Goal: Task Accomplishment & Management: Manage account settings

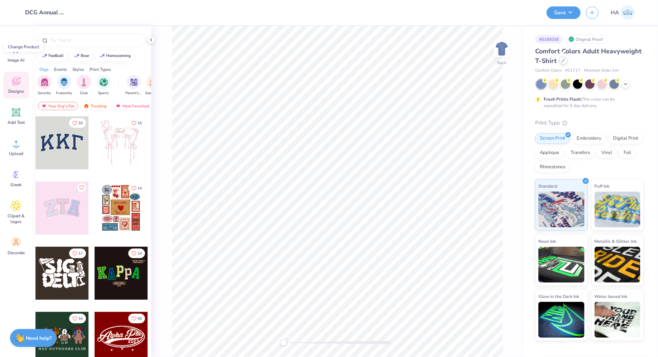
click at [565, 60] on icon at bounding box center [563, 60] width 3 height 3
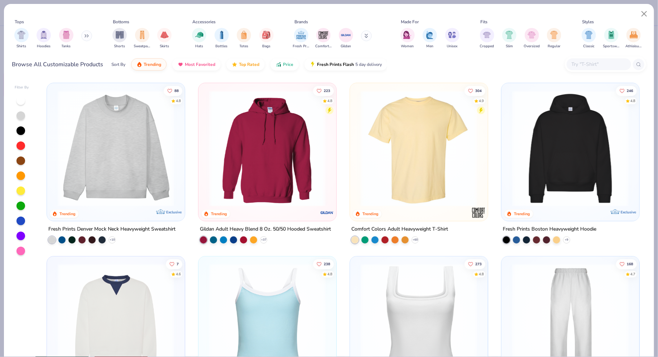
click at [275, 180] on img at bounding box center [268, 148] width 124 height 116
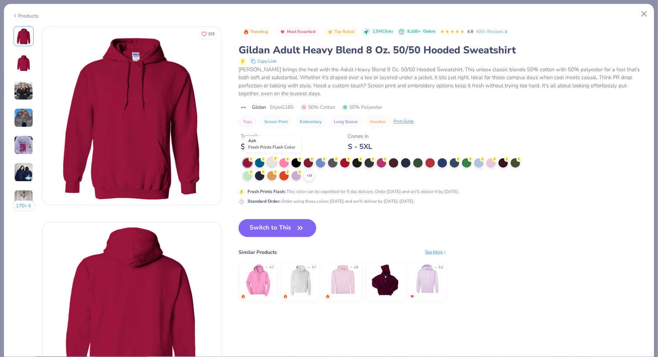
click at [276, 165] on div at bounding box center [271, 162] width 9 height 9
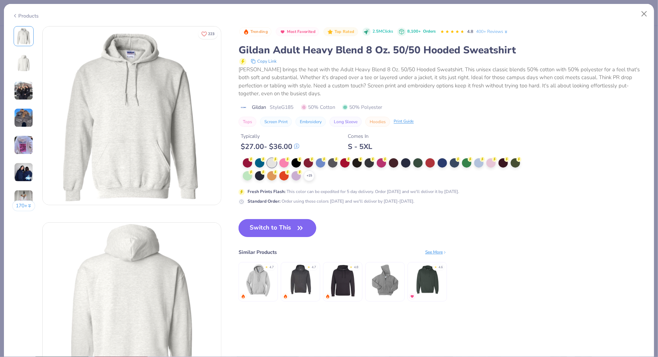
click at [278, 228] on button "Switch to This" at bounding box center [278, 228] width 78 height 18
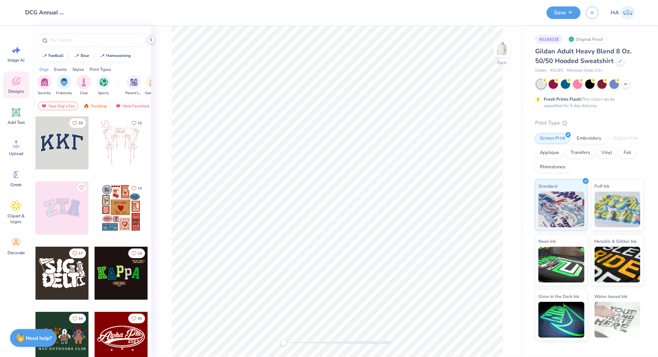
click at [153, 39] on icon at bounding box center [151, 40] width 6 height 6
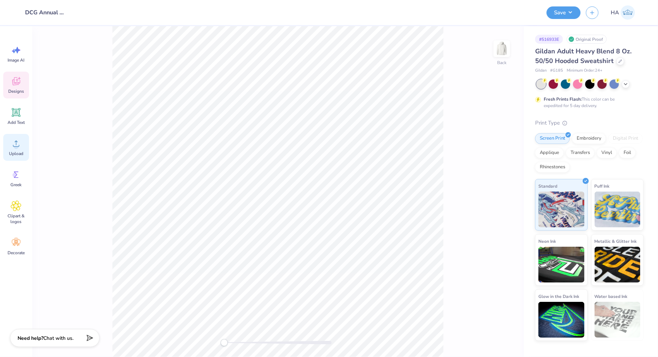
click at [17, 152] on span "Upload" at bounding box center [16, 154] width 14 height 6
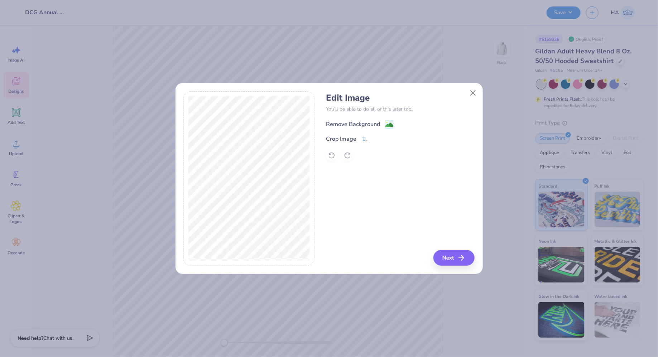
click at [386, 129] on image at bounding box center [390, 125] width 8 height 8
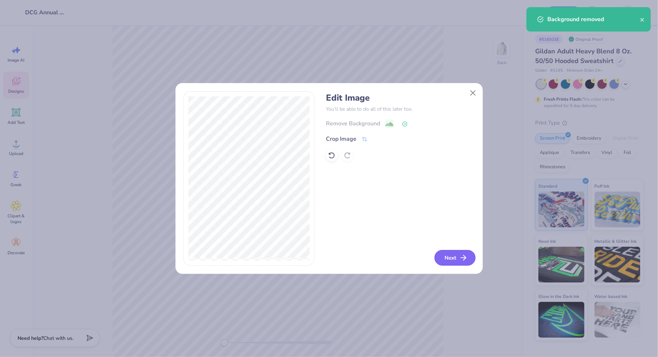
click at [453, 251] on button "Next" at bounding box center [455, 258] width 41 height 16
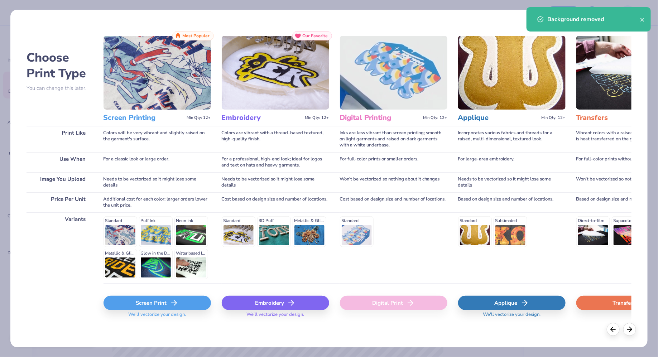
click at [251, 303] on div "Embroidery" at bounding box center [276, 303] width 108 height 14
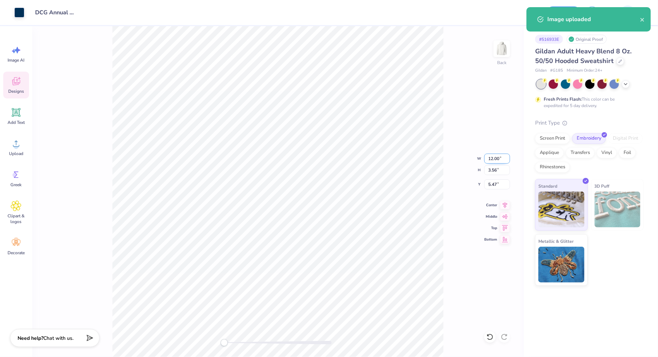
click at [491, 154] on input "12.00" at bounding box center [498, 159] width 26 height 10
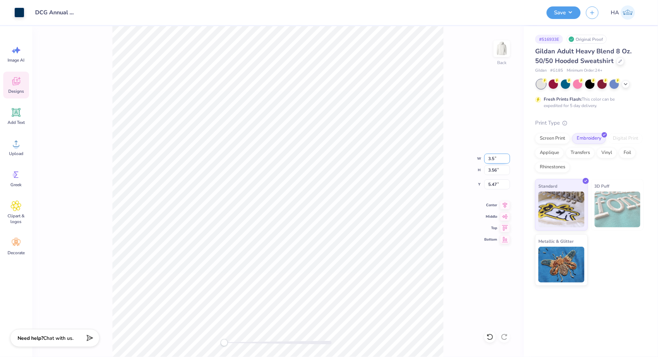
type input "3.5"
click at [565, 19] on div "Save" at bounding box center [564, 12] width 34 height 13
click at [566, 10] on button "Save" at bounding box center [564, 11] width 34 height 13
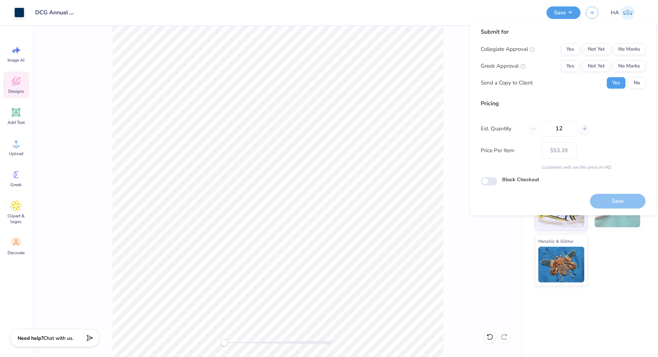
click at [632, 58] on div "Collegiate Approval Yes Not Yet No Marks Greek Approval Yes Not Yet No Marks Se…" at bounding box center [563, 66] width 165 height 45
click at [631, 65] on button "No Marks" at bounding box center [630, 66] width 33 height 11
click at [592, 51] on button "Not Yet" at bounding box center [597, 49] width 28 height 11
click at [617, 203] on button "Save" at bounding box center [619, 201] width 56 height 15
type input "– –"
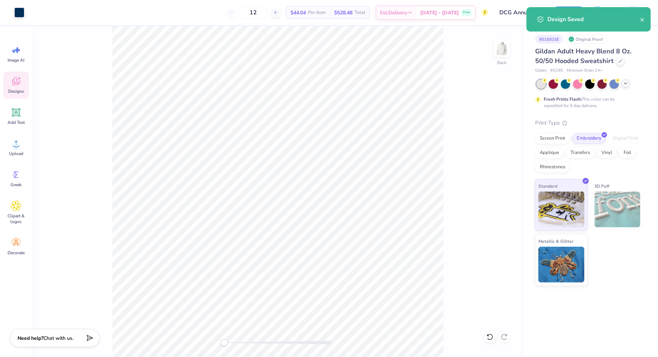
click at [624, 83] on icon at bounding box center [626, 84] width 6 height 6
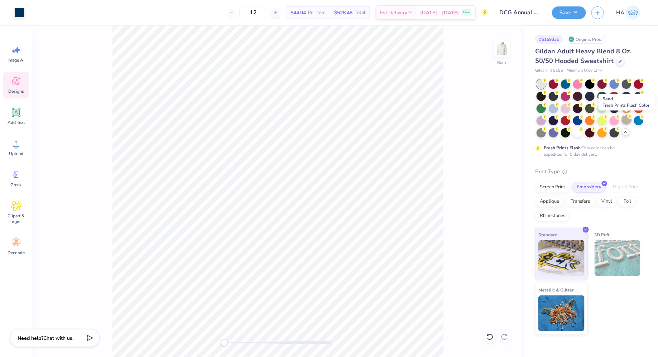
click at [627, 118] on div at bounding box center [626, 119] width 9 height 9
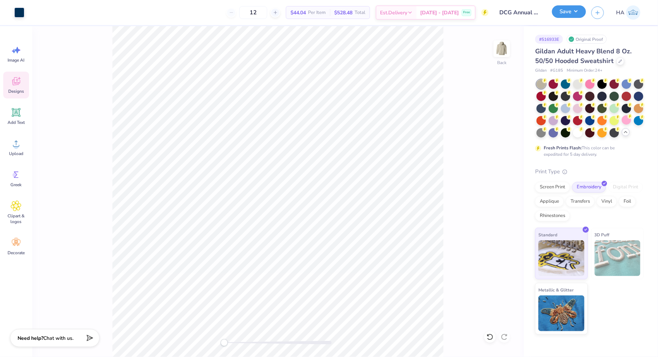
click at [568, 15] on button "Save" at bounding box center [569, 11] width 34 height 13
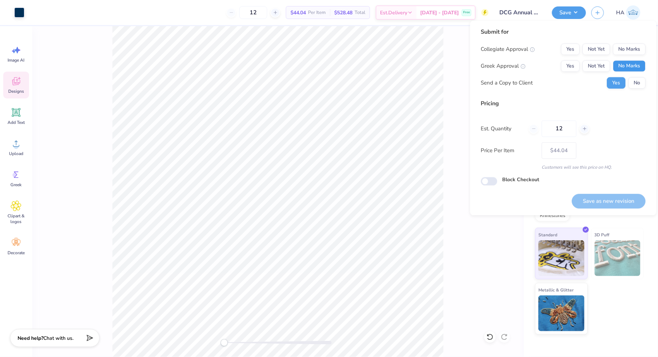
click at [623, 65] on button "No Marks" at bounding box center [630, 66] width 33 height 11
click at [627, 47] on button "No Marks" at bounding box center [630, 49] width 33 height 11
click at [598, 44] on button "Not Yet" at bounding box center [597, 49] width 28 height 11
click at [611, 202] on button "Save as new revision" at bounding box center [609, 201] width 74 height 15
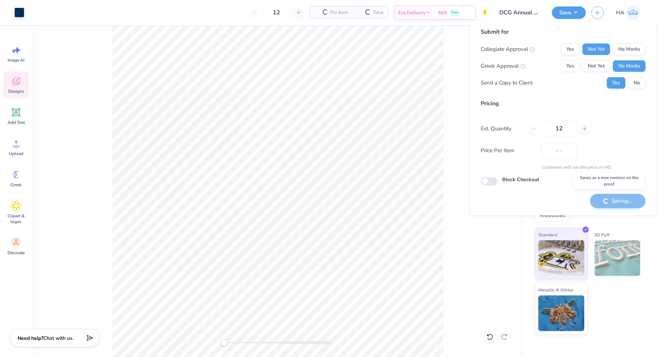
type input "$44.04"
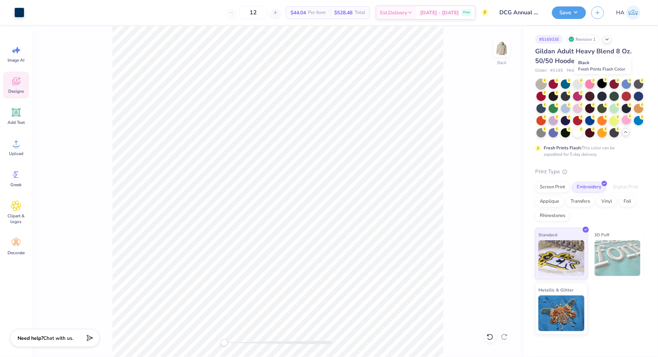
click at [605, 81] on circle at bounding box center [606, 79] width 5 height 5
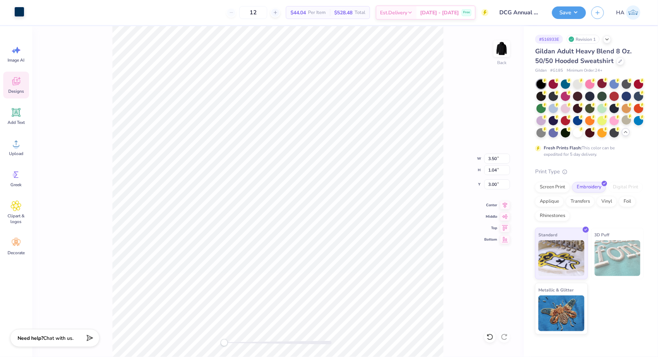
click at [18, 13] on div at bounding box center [19, 12] width 10 height 10
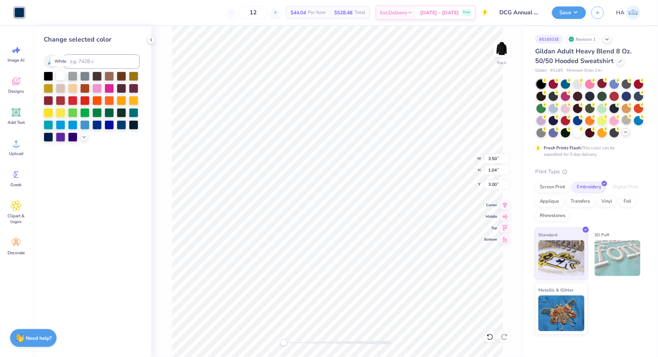
click at [62, 80] on div at bounding box center [60, 75] width 9 height 9
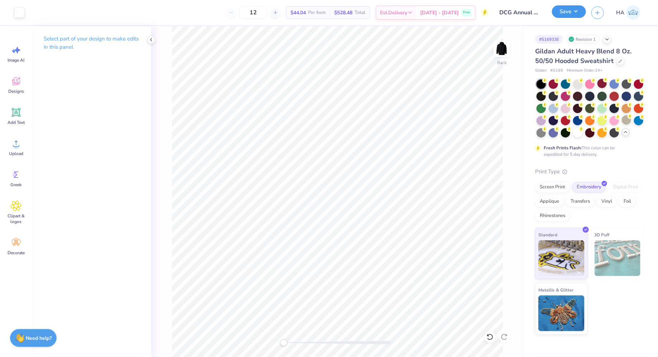
click at [568, 9] on button "Save" at bounding box center [569, 11] width 34 height 13
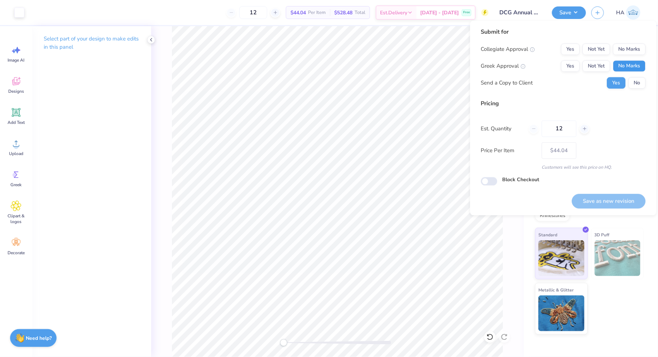
click at [634, 68] on button "No Marks" at bounding box center [630, 66] width 33 height 11
click at [596, 48] on button "Not Yet" at bounding box center [597, 49] width 28 height 11
click at [624, 200] on button "Save as new revision" at bounding box center [609, 201] width 74 height 15
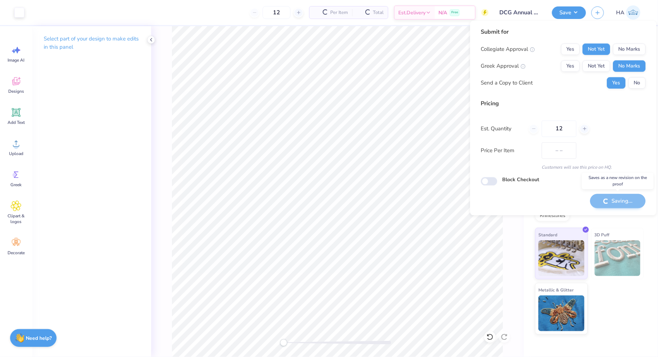
type input "$44.04"
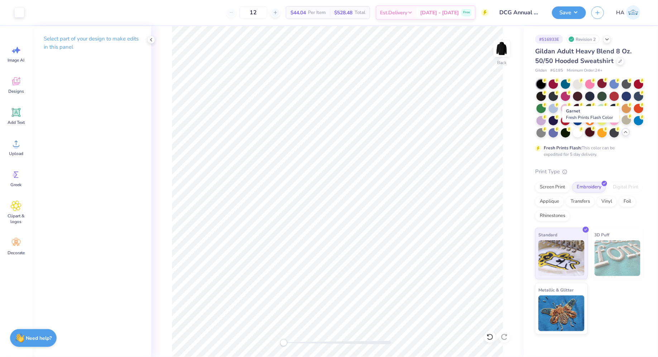
click at [591, 130] on icon at bounding box center [593, 128] width 5 height 5
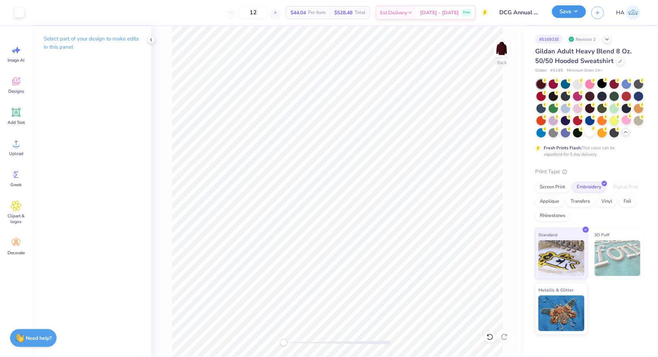
click at [572, 11] on button "Save" at bounding box center [569, 11] width 34 height 13
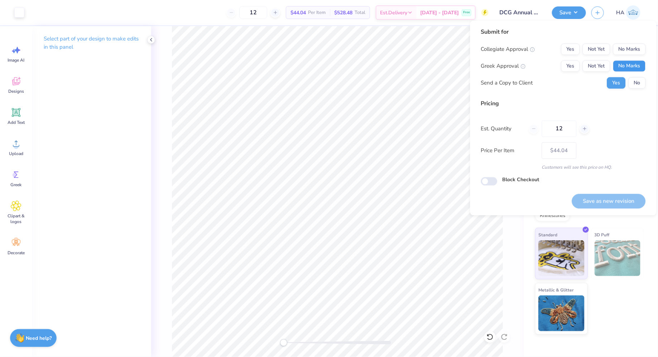
click at [635, 64] on button "No Marks" at bounding box center [630, 66] width 33 height 11
click at [637, 50] on button "No Marks" at bounding box center [630, 49] width 33 height 11
click at [600, 46] on button "Not Yet" at bounding box center [597, 49] width 28 height 11
click at [607, 194] on button "Save as new revision" at bounding box center [609, 201] width 74 height 15
type input "$44.04"
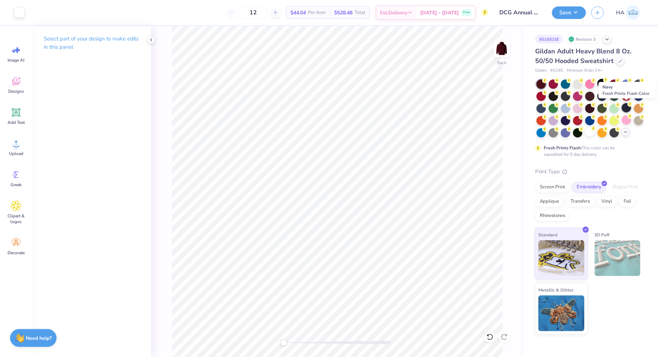
click at [627, 107] on div at bounding box center [626, 107] width 9 height 9
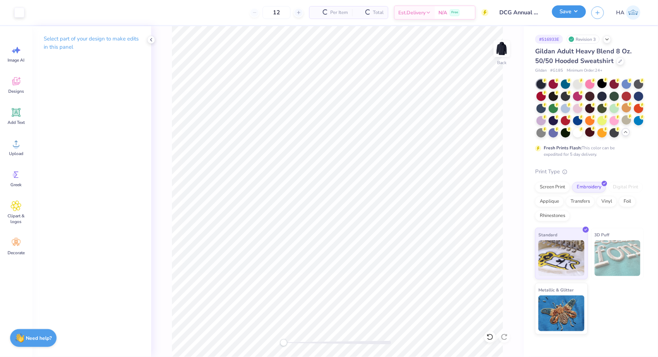
click at [575, 11] on button "Save" at bounding box center [569, 11] width 34 height 13
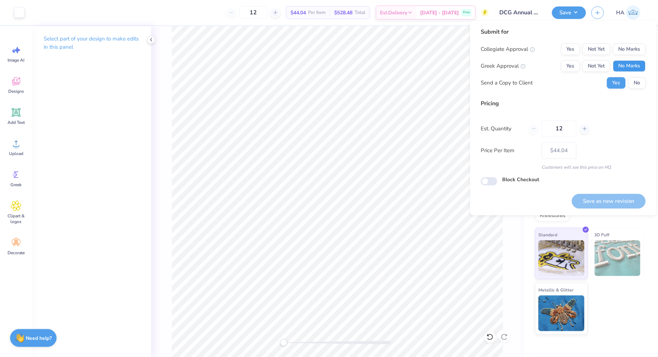
click at [629, 61] on button "No Marks" at bounding box center [630, 66] width 33 height 11
click at [590, 44] on button "Not Yet" at bounding box center [597, 49] width 28 height 11
click at [603, 197] on button "Save as new revision" at bounding box center [609, 201] width 74 height 15
type input "$44.04"
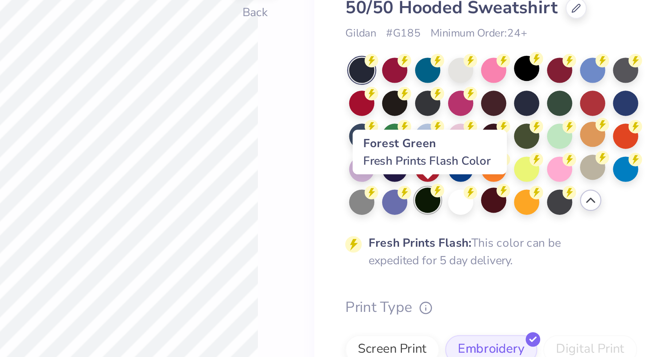
click at [569, 134] on div at bounding box center [565, 132] width 9 height 9
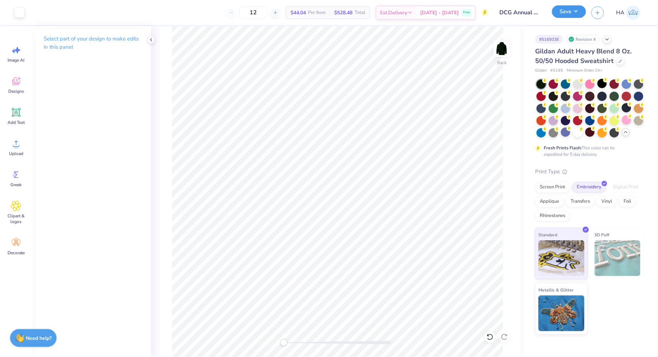
click at [585, 7] on button "Save" at bounding box center [569, 11] width 34 height 13
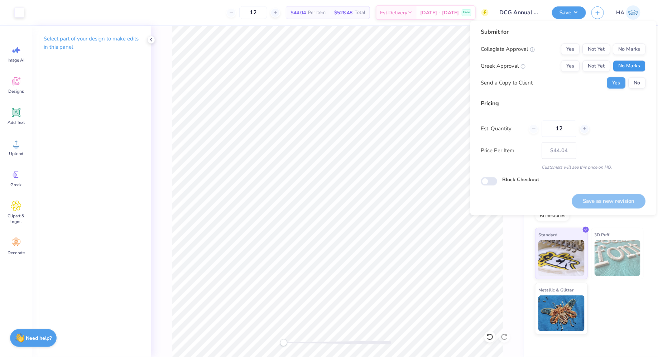
click at [633, 65] on button "No Marks" at bounding box center [630, 66] width 33 height 11
click at [603, 52] on button "Not Yet" at bounding box center [597, 49] width 28 height 11
click at [603, 198] on button "Save as new revision" at bounding box center [609, 201] width 74 height 15
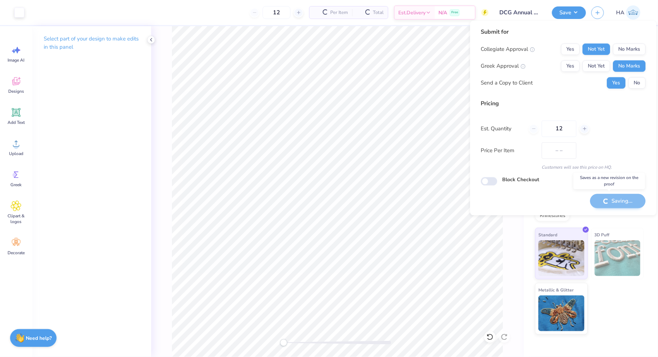
type input "$44.04"
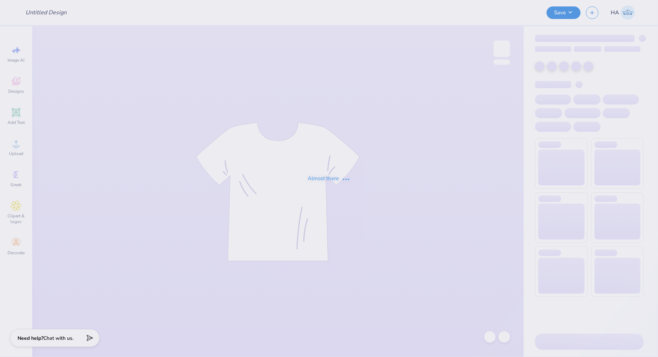
type input "DCG Annual Merch - Embroidery!"
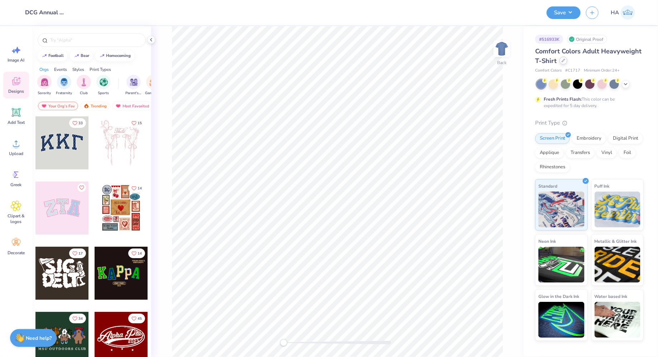
click at [565, 64] on div at bounding box center [564, 61] width 8 height 8
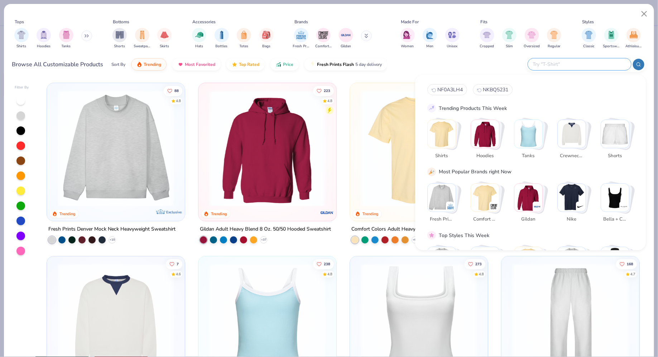
click at [584, 61] on input "text" at bounding box center [580, 64] width 94 height 8
paste input "3901"
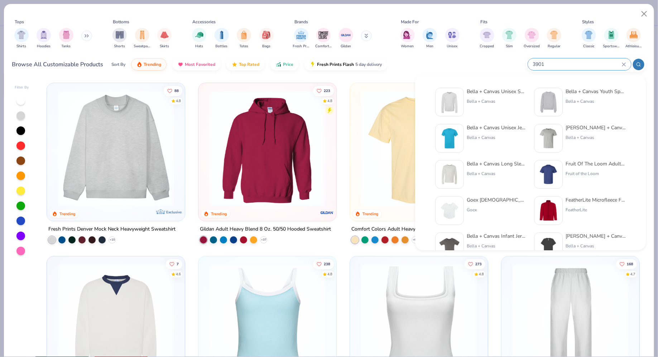
type input "3901"
click at [482, 100] on div "Bella + Canvas" at bounding box center [497, 101] width 60 height 6
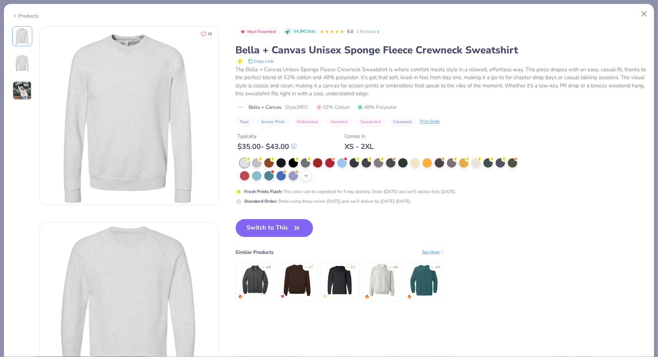
click at [303, 175] on div "+ 15" at bounding box center [306, 176] width 11 height 11
click at [265, 223] on button "Switch to This" at bounding box center [275, 228] width 78 height 18
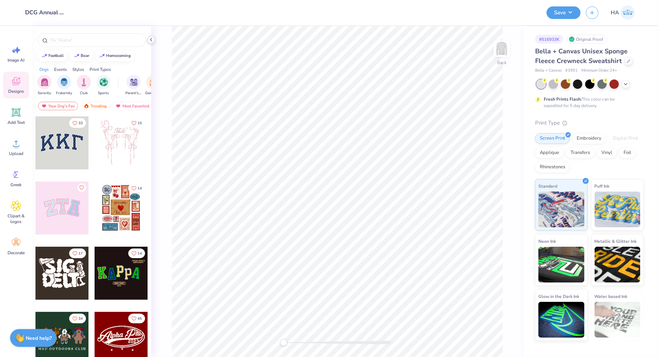
click at [151, 43] on div at bounding box center [151, 40] width 8 height 8
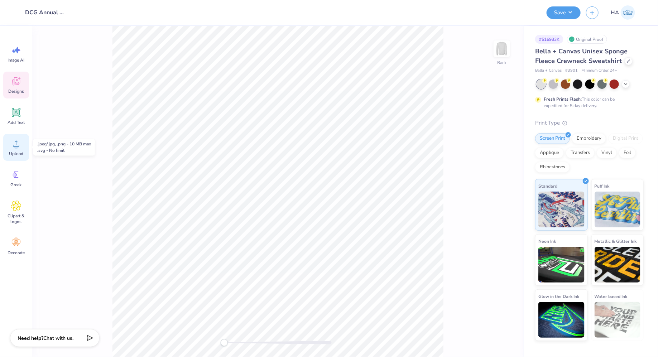
click at [14, 144] on icon at bounding box center [16, 143] width 11 height 11
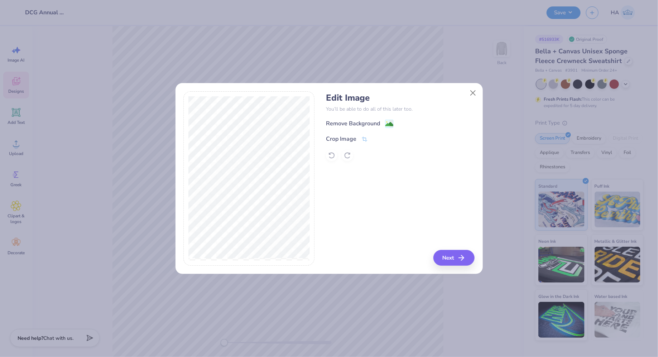
click at [391, 129] on div "Remove Background Crop Image" at bounding box center [400, 140] width 149 height 42
click at [391, 122] on image at bounding box center [390, 125] width 8 height 8
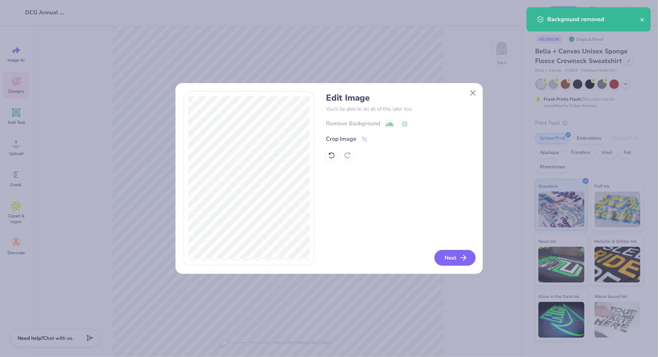
click at [450, 251] on button "Next" at bounding box center [455, 258] width 41 height 16
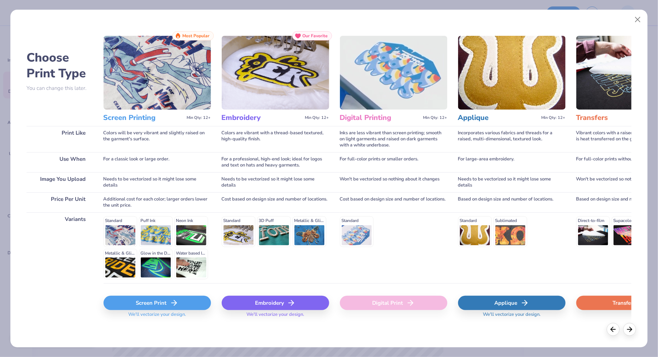
click at [253, 300] on div "Embroidery" at bounding box center [276, 303] width 108 height 14
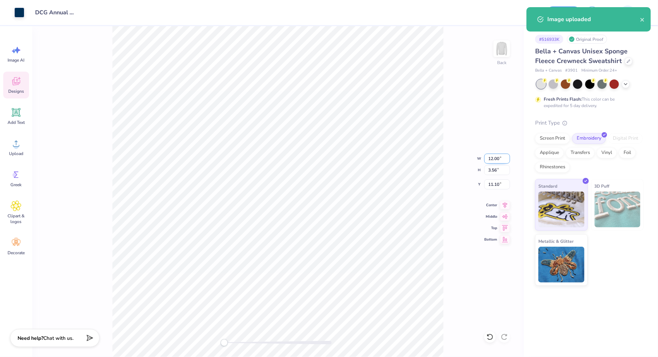
click at [491, 158] on input "12.00" at bounding box center [498, 159] width 26 height 10
type input "3.5"
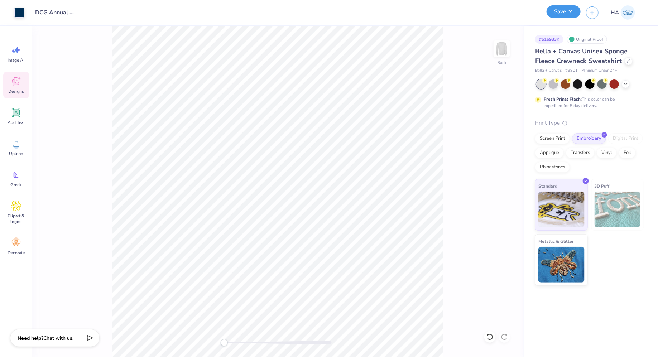
click at [575, 14] on button "Save" at bounding box center [564, 11] width 34 height 13
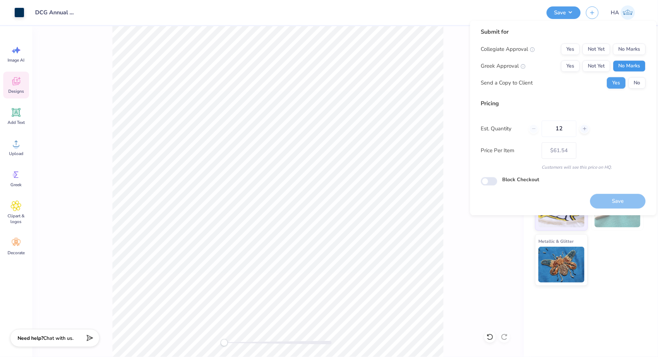
click at [633, 71] on button "No Marks" at bounding box center [630, 66] width 33 height 11
click at [635, 53] on button "No Marks" at bounding box center [630, 49] width 33 height 11
click at [595, 50] on button "Not Yet" at bounding box center [597, 49] width 28 height 11
click at [625, 199] on button "Save" at bounding box center [619, 201] width 56 height 15
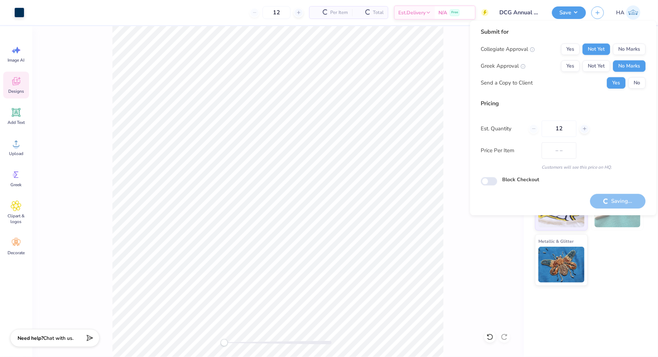
type input "$50.76"
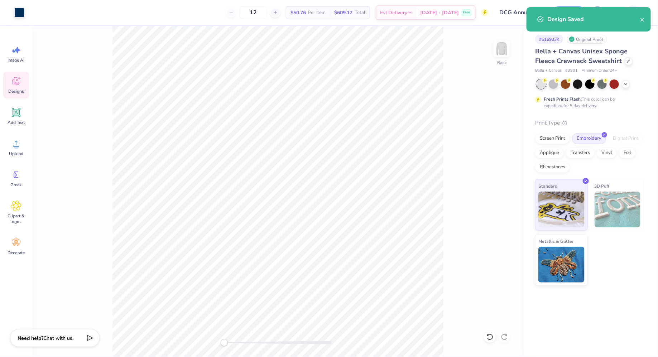
click at [632, 84] on div at bounding box center [590, 84] width 107 height 9
click at [629, 84] on icon at bounding box center [626, 84] width 6 height 6
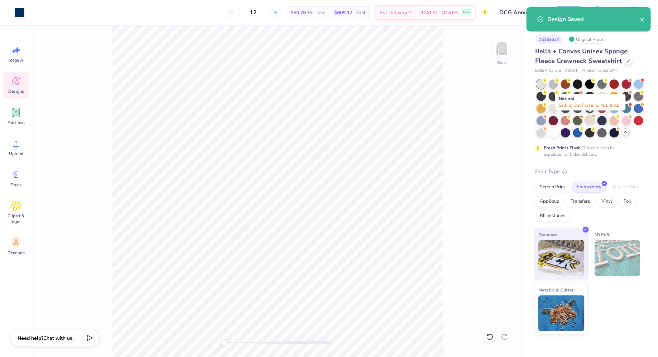
click at [592, 118] on div at bounding box center [590, 119] width 9 height 9
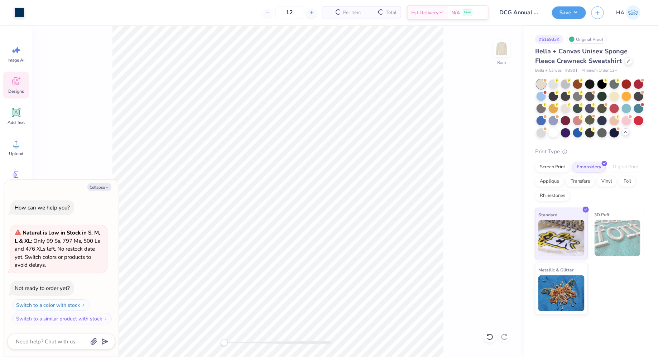
scroll to position [71, 0]
click at [573, 18] on div "Save" at bounding box center [569, 12] width 34 height 13
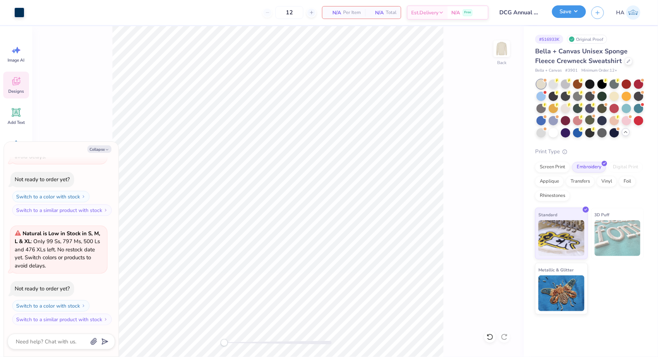
click at [573, 13] on button "Save" at bounding box center [569, 11] width 34 height 13
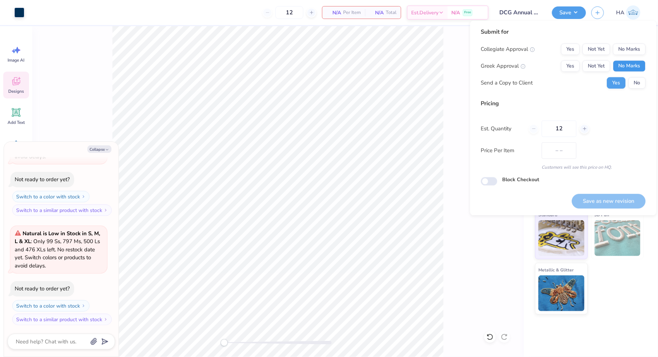
click at [634, 62] on button "No Marks" at bounding box center [630, 66] width 33 height 11
click at [606, 44] on button "Not Yet" at bounding box center [597, 49] width 28 height 11
click at [609, 198] on button "Save as new revision" at bounding box center [609, 201] width 74 height 15
type textarea "x"
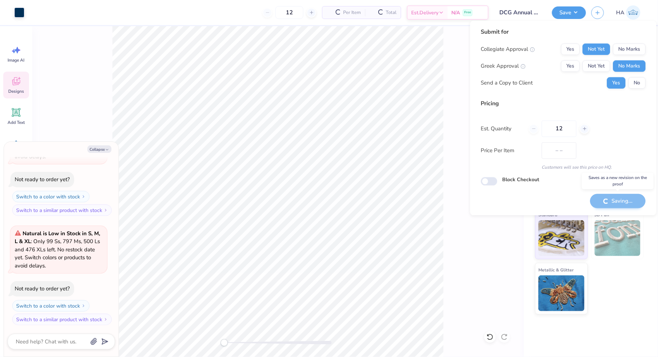
type input "$NaN"
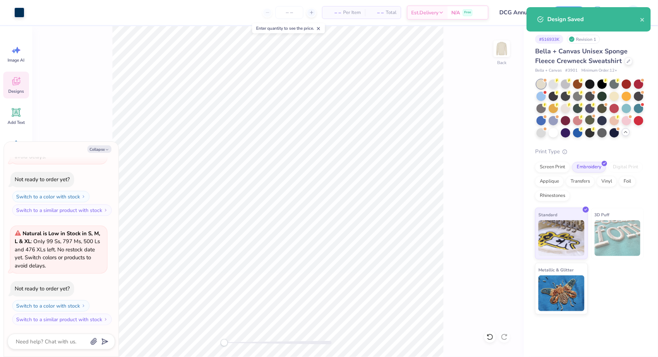
type textarea "x"
type input "0"
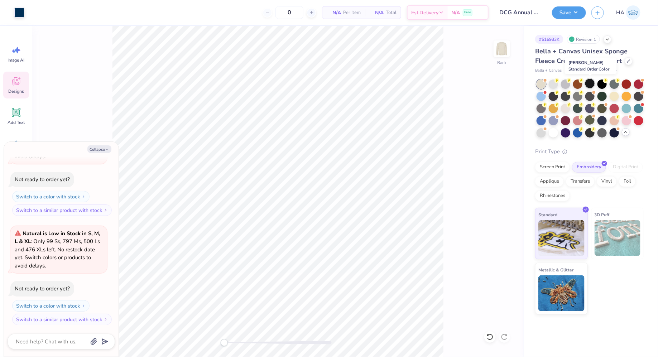
click at [589, 82] on div at bounding box center [590, 83] width 9 height 9
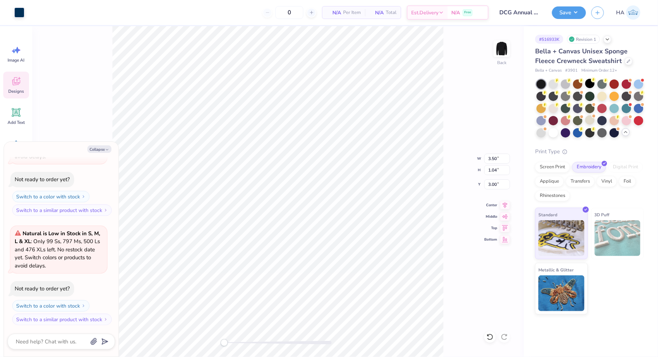
click at [20, 4] on div "Art colors" at bounding box center [12, 12] width 24 height 25
click at [20, 7] on div at bounding box center [19, 12] width 10 height 10
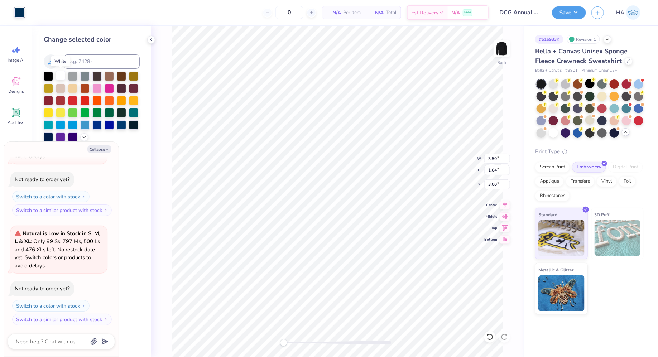
click at [58, 78] on div at bounding box center [60, 75] width 9 height 9
click at [570, 10] on button "Save" at bounding box center [569, 11] width 34 height 13
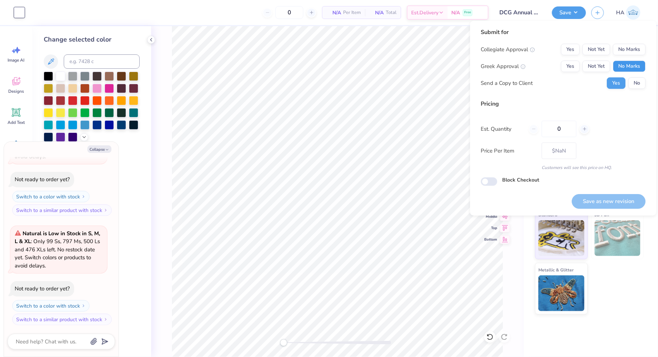
click at [632, 66] on button "No Marks" at bounding box center [630, 66] width 33 height 11
click at [631, 50] on button "No Marks" at bounding box center [630, 49] width 33 height 11
click at [599, 45] on button "Not Yet" at bounding box center [597, 49] width 28 height 11
click at [617, 197] on button "Save as new revision" at bounding box center [609, 201] width 74 height 15
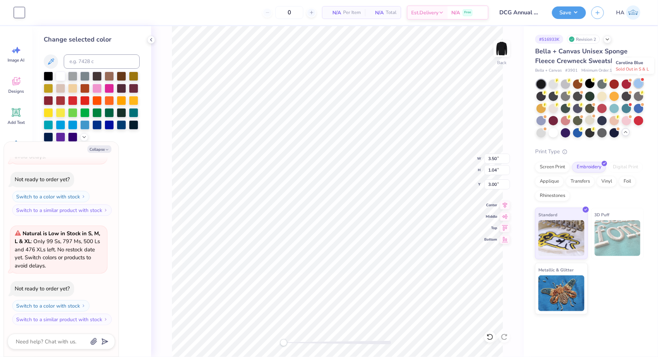
click at [641, 81] on div at bounding box center [638, 83] width 9 height 9
click at [575, 20] on div "Save HA" at bounding box center [605, 12] width 106 height 25
click at [575, 13] on button "Save" at bounding box center [569, 11] width 34 height 13
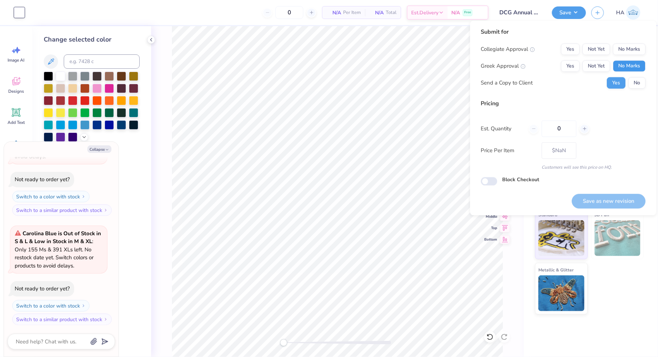
click at [639, 61] on button "No Marks" at bounding box center [630, 66] width 33 height 11
click at [605, 49] on button "Not Yet" at bounding box center [597, 49] width 28 height 11
click at [605, 194] on div "Save as new revision" at bounding box center [609, 197] width 74 height 23
click at [603, 201] on button "Save as new revision" at bounding box center [609, 201] width 74 height 15
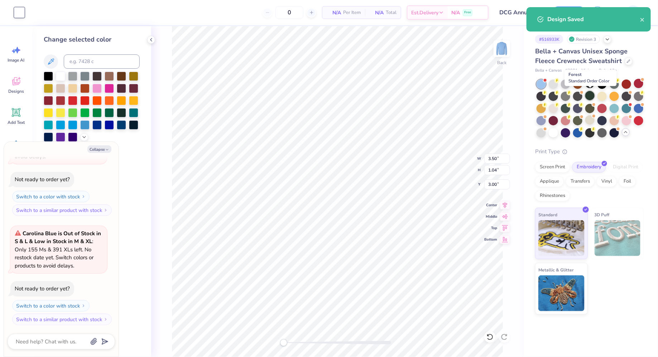
click at [593, 95] on div at bounding box center [590, 95] width 9 height 9
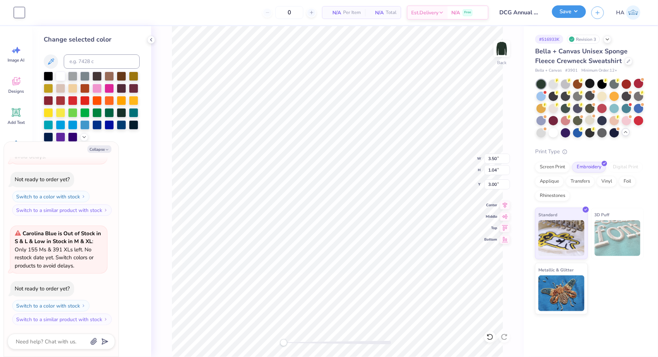
click at [573, 14] on button "Save" at bounding box center [569, 11] width 34 height 13
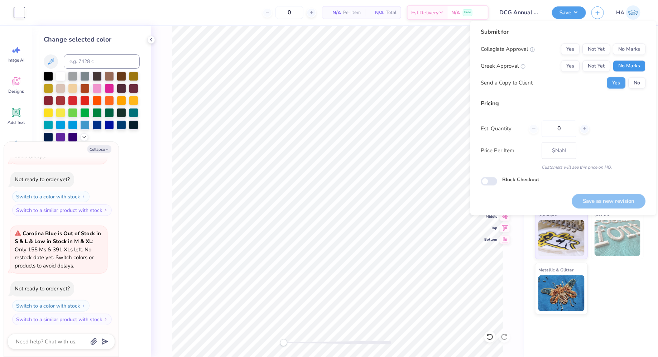
click at [623, 65] on button "No Marks" at bounding box center [630, 66] width 33 height 11
click at [598, 47] on button "Not Yet" at bounding box center [597, 49] width 28 height 11
click at [624, 200] on button "Save as new revision" at bounding box center [609, 201] width 74 height 15
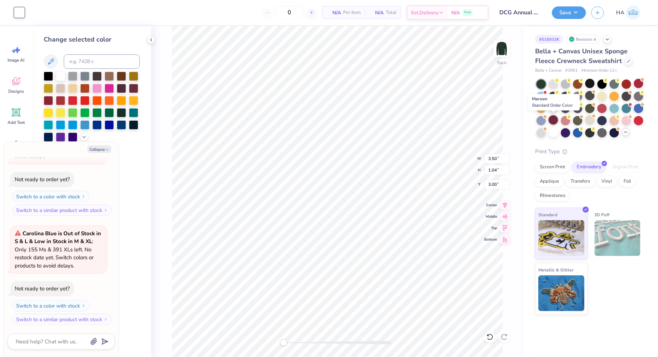
click at [556, 119] on div at bounding box center [553, 119] width 9 height 9
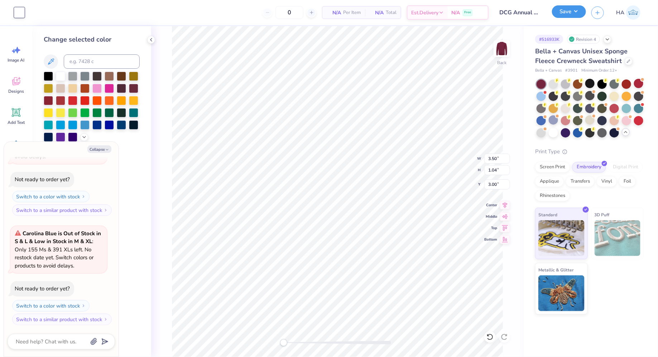
click at [570, 11] on button "Save" at bounding box center [569, 11] width 34 height 13
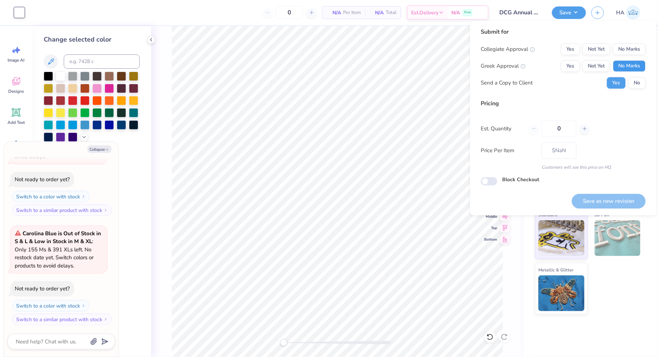
click at [627, 67] on button "No Marks" at bounding box center [630, 66] width 33 height 11
click at [591, 47] on button "Not Yet" at bounding box center [597, 49] width 28 height 11
click at [611, 199] on button "Save as new revision" at bounding box center [609, 201] width 74 height 15
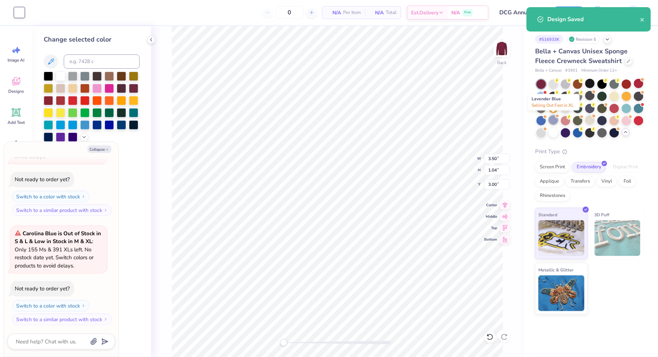
click at [557, 120] on div at bounding box center [553, 119] width 9 height 9
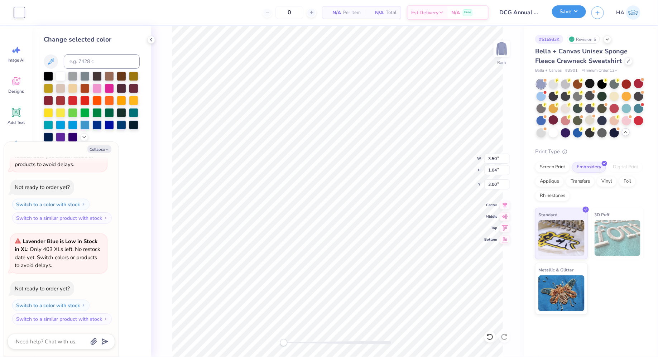
click at [574, 11] on button "Save" at bounding box center [569, 11] width 34 height 13
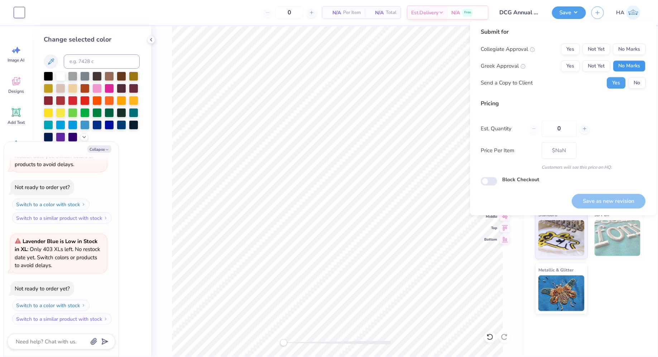
click at [616, 62] on button "No Marks" at bounding box center [630, 66] width 33 height 11
click at [597, 49] on button "Not Yet" at bounding box center [597, 49] width 28 height 11
click at [610, 202] on button "Save as new revision" at bounding box center [609, 201] width 74 height 15
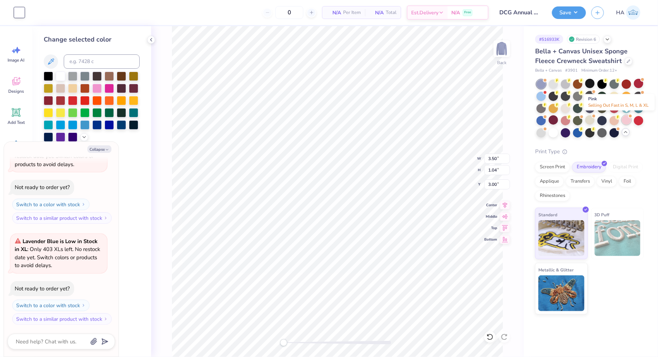
click at [627, 120] on div at bounding box center [626, 119] width 9 height 9
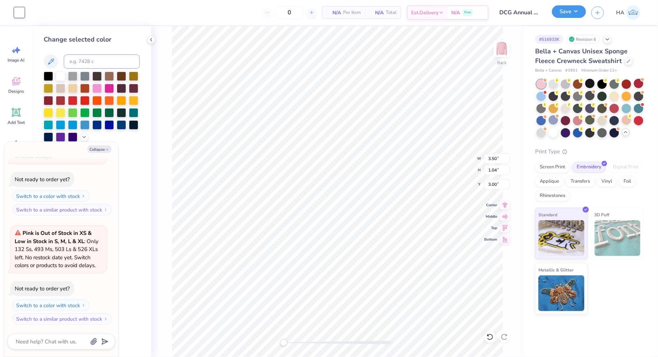
click at [570, 15] on button "Save" at bounding box center [569, 11] width 34 height 13
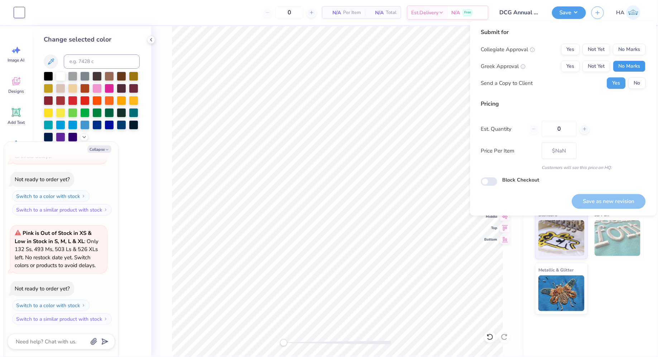
click at [627, 63] on button "No Marks" at bounding box center [630, 66] width 33 height 11
click at [586, 39] on div "Submit for Collegiate Approval Yes Not Yet No Marks Greek Approval Yes Not Yet …" at bounding box center [563, 61] width 165 height 66
click at [591, 52] on button "Not Yet" at bounding box center [597, 49] width 28 height 11
click at [594, 201] on button "Save as new revision" at bounding box center [609, 201] width 74 height 15
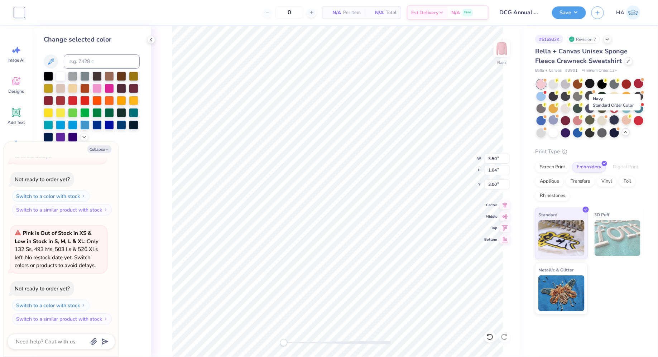
click at [614, 120] on div at bounding box center [614, 119] width 9 height 9
click at [567, 8] on button "Save" at bounding box center [569, 11] width 34 height 13
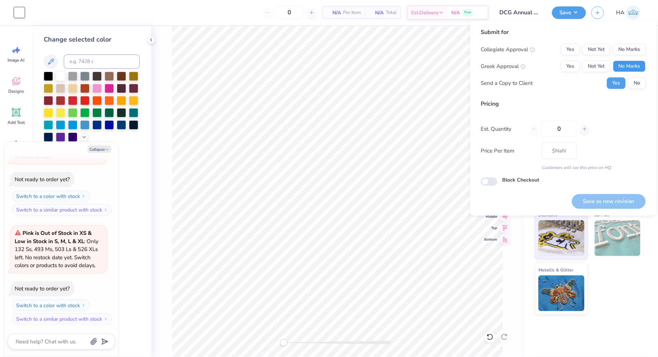
click at [631, 70] on button "No Marks" at bounding box center [630, 66] width 33 height 11
click at [587, 50] on button "Not Yet" at bounding box center [597, 49] width 28 height 11
click at [605, 200] on button "Save as new revision" at bounding box center [609, 201] width 74 height 15
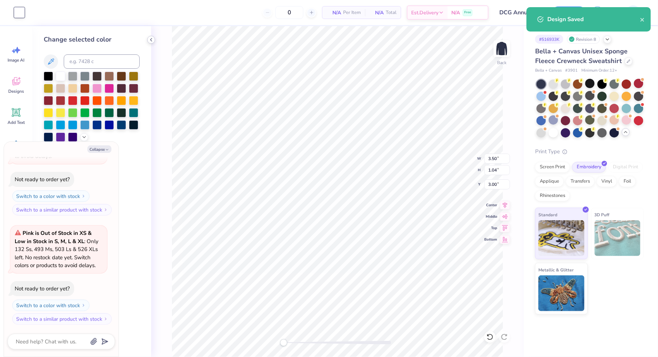
type textarea "x"
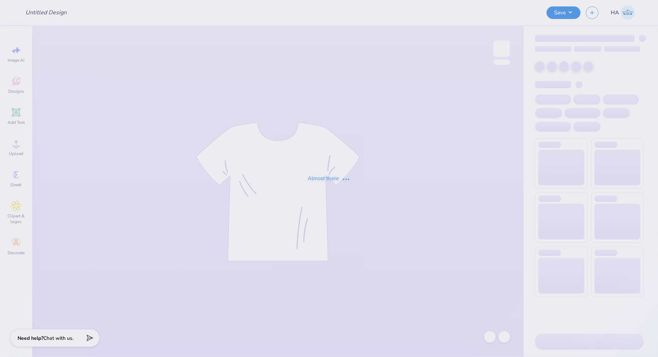
type input "Scotty [DATE] 2025 Merch!"
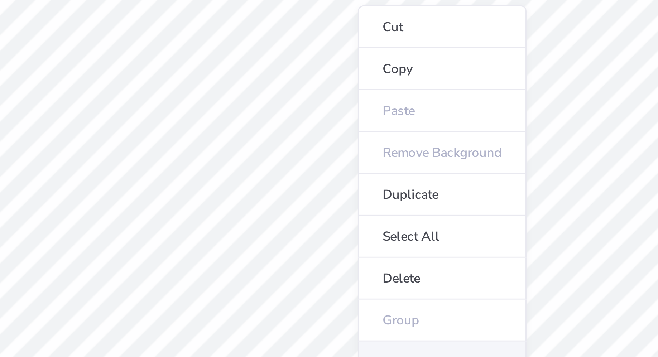
click at [349, 204] on li "Ungroup" at bounding box center [360, 208] width 56 height 14
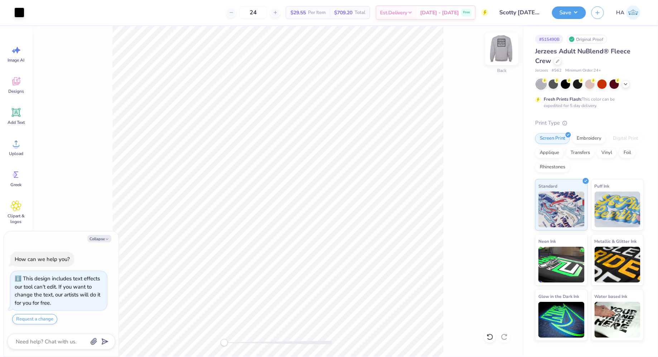
click at [496, 52] on img at bounding box center [502, 48] width 29 height 29
click at [498, 48] on img at bounding box center [502, 48] width 29 height 29
click at [498, 48] on img at bounding box center [502, 49] width 14 height 14
click at [576, 11] on button "Save" at bounding box center [569, 11] width 34 height 13
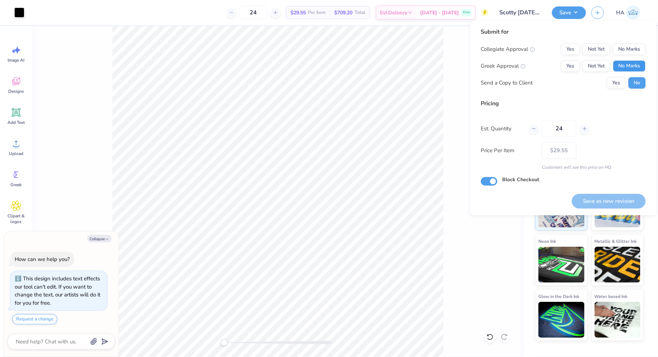
click at [622, 66] on button "No Marks" at bounding box center [630, 66] width 33 height 11
click at [622, 55] on div "Collegiate Approval Yes Not Yet No Marks Greek Approval Yes Not Yet No Marks Se…" at bounding box center [563, 66] width 165 height 45
click at [622, 49] on button "No Marks" at bounding box center [630, 49] width 33 height 11
click at [592, 200] on button "Save as new revision" at bounding box center [609, 201] width 74 height 15
type textarea "x"
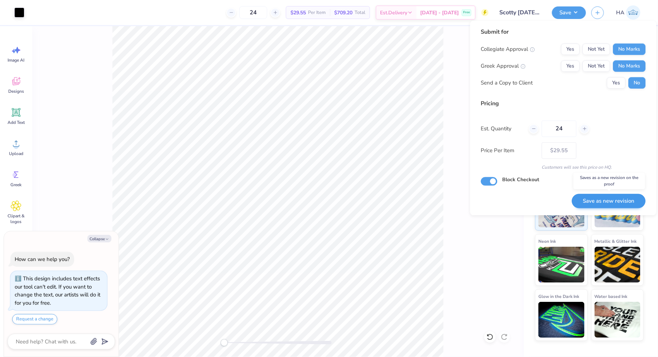
type input "– –"
type textarea "x"
type input "$29.55"
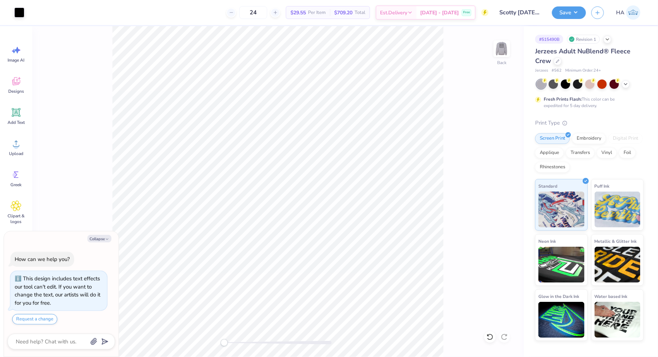
type textarea "x"
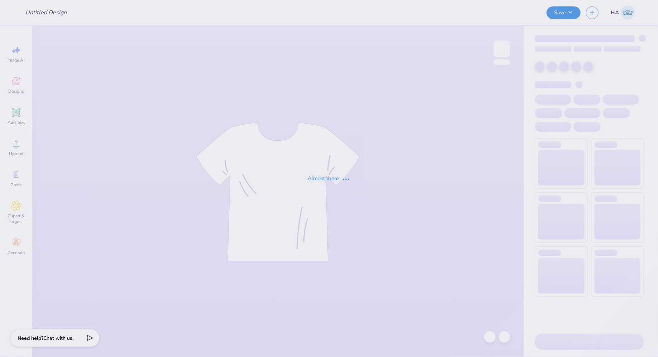
type input "Scotty Saturday 2025 Merch!"
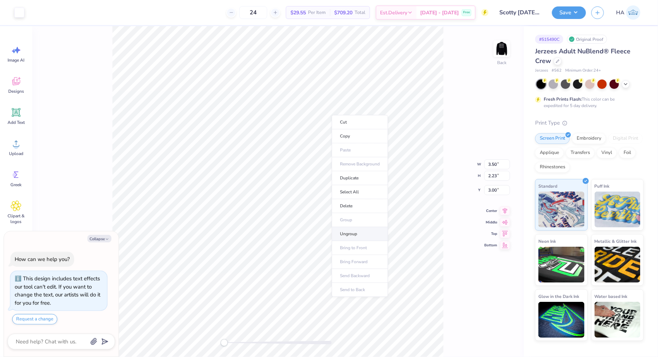
click at [359, 232] on li "Ungroup" at bounding box center [360, 234] width 56 height 14
click at [578, 9] on button "Save" at bounding box center [569, 11] width 34 height 13
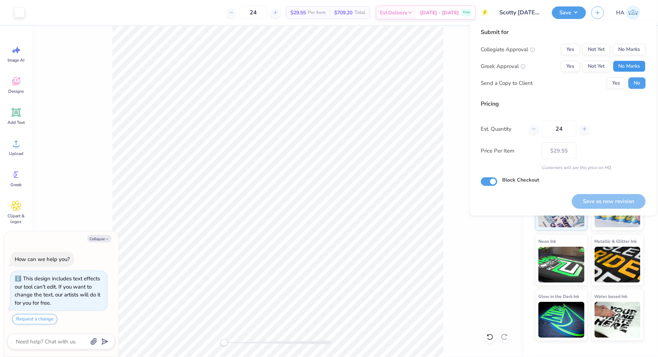
click at [628, 69] on button "No Marks" at bounding box center [630, 66] width 33 height 11
click at [628, 53] on button "No Marks" at bounding box center [630, 49] width 33 height 11
click at [597, 200] on button "Save as new revision" at bounding box center [609, 201] width 74 height 15
type textarea "x"
type input "– –"
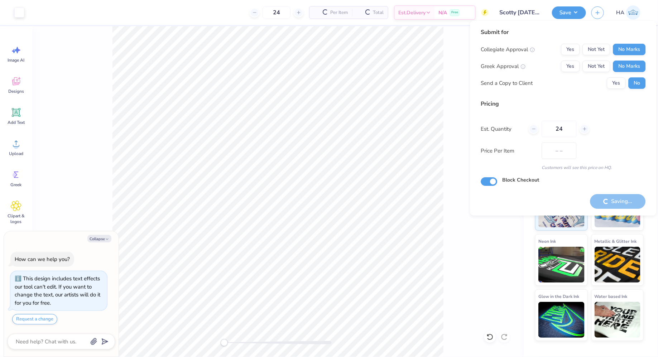
type textarea "x"
type input "$29.55"
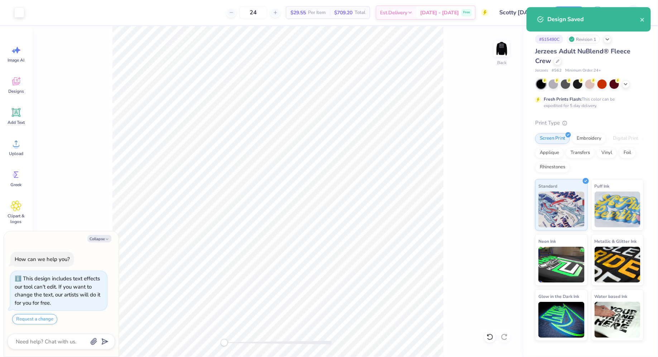
type textarea "x"
